Goal: Transaction & Acquisition: Purchase product/service

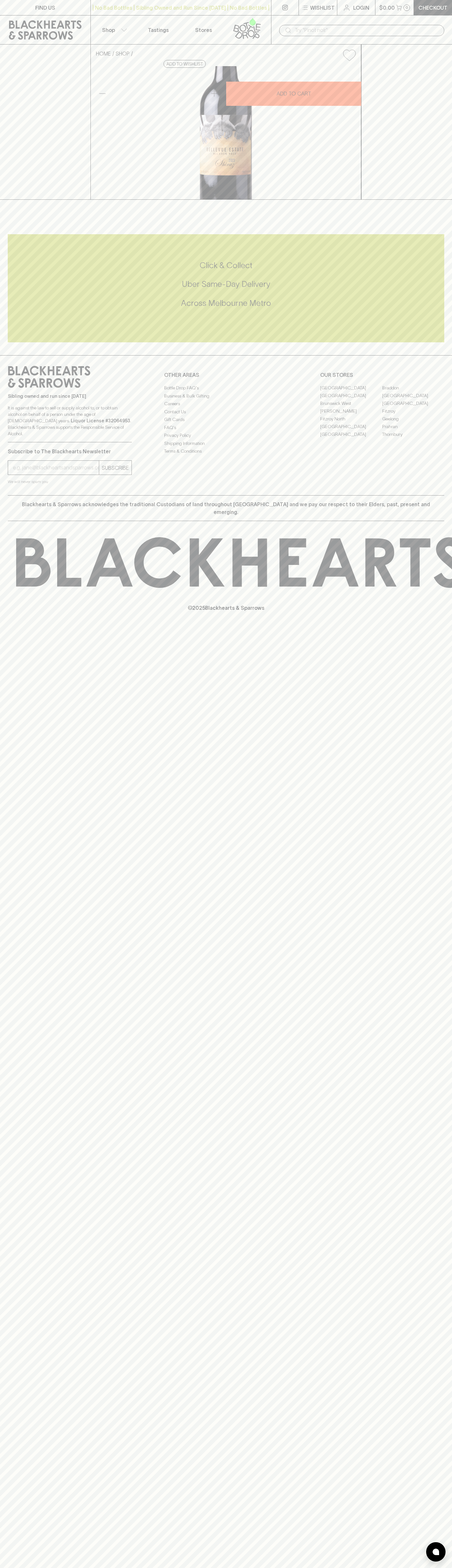
click at [394, 1] on button "$0.00 0" at bounding box center [394, 7] width 38 height 15
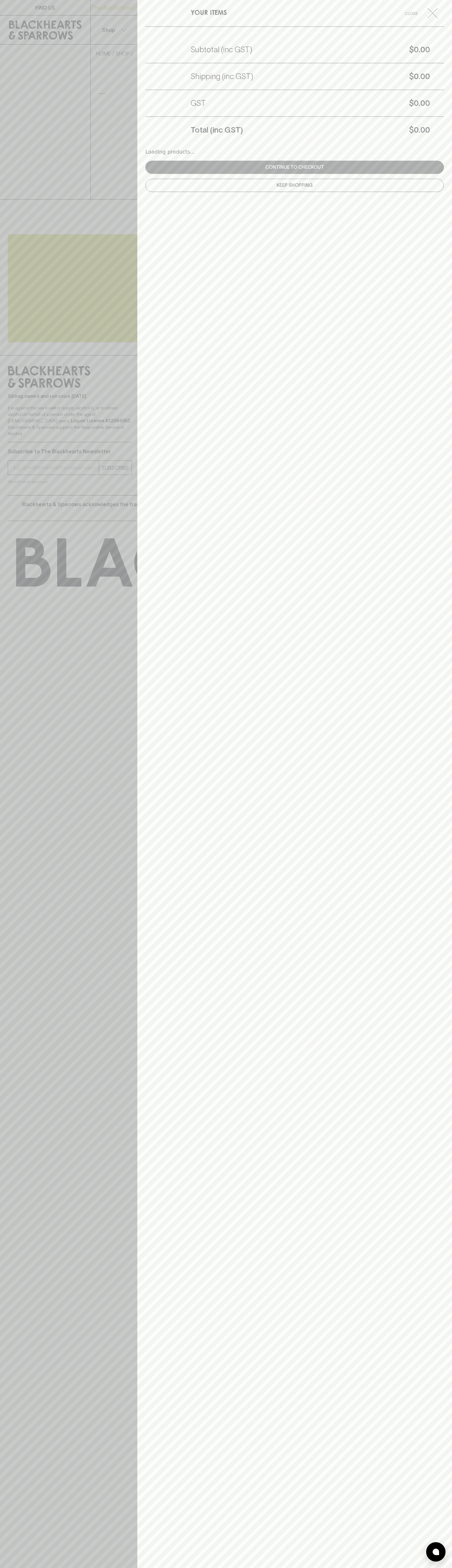
click at [420, 1150] on div "YOUR ITEMS Close Subtotal (inc GST) $0.00 Shipping (inc GST) $0.00 GST $0.00 To…" at bounding box center [294, 784] width 314 height 1568
click at [395, 1567] on html "FIND US | No Bad Bottles | Sibling Owned and Run Since [DATE] | No Bad Bottles …" at bounding box center [226, 784] width 452 height 1568
click at [7, 482] on div at bounding box center [226, 784] width 452 height 1568
